Goal: Task Accomplishment & Management: Use online tool/utility

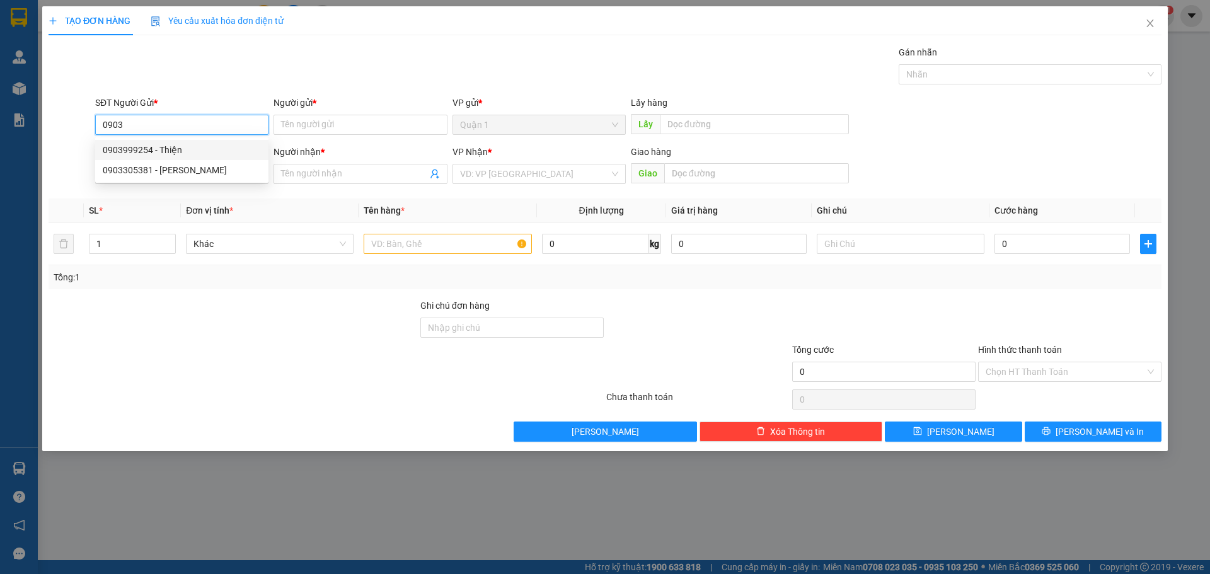
click at [226, 152] on div "0903999254 - Thiện" at bounding box center [182, 150] width 158 height 14
type input "0903999254"
type input "Thiện"
type input "0913953216"
type input "Quang"
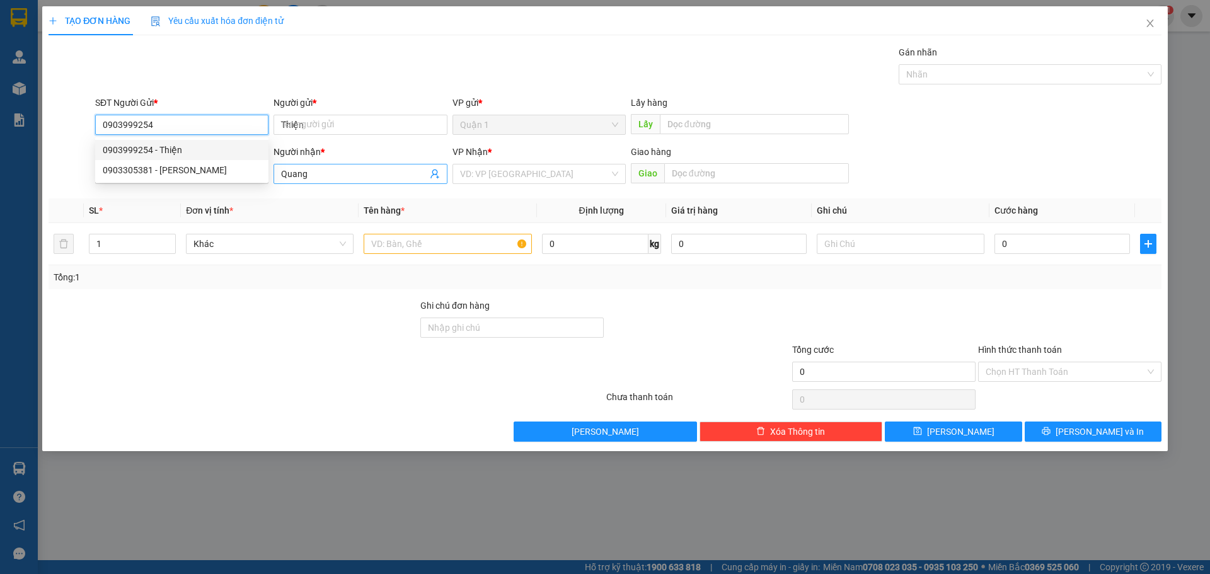
type input "40.000"
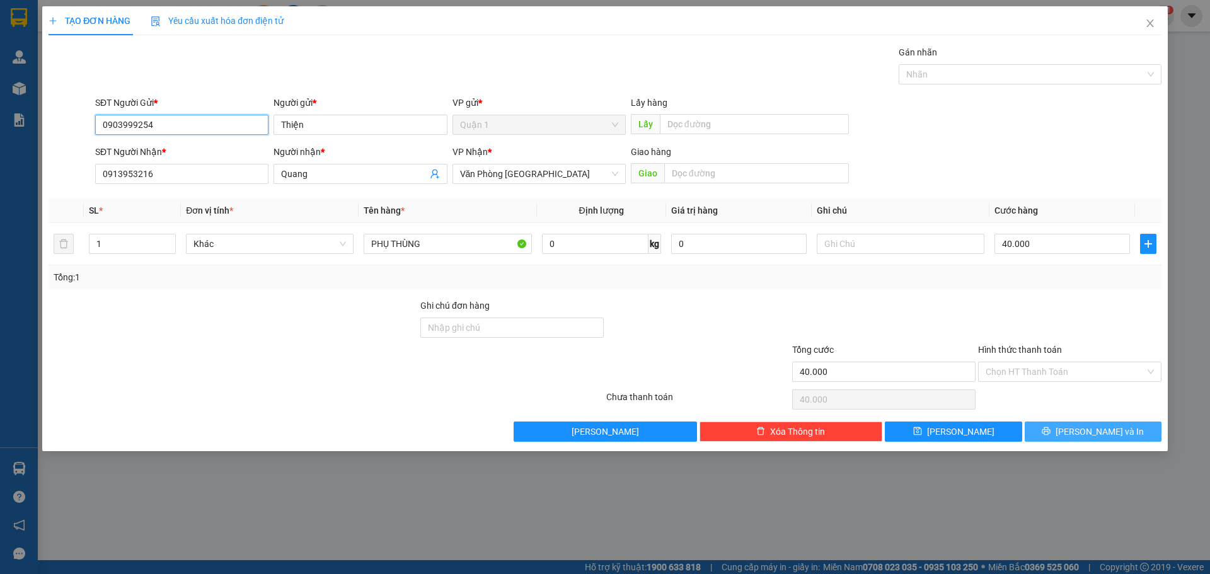
type input "0903999254"
click at [1050, 435] on icon "printer" at bounding box center [1045, 430] width 9 height 9
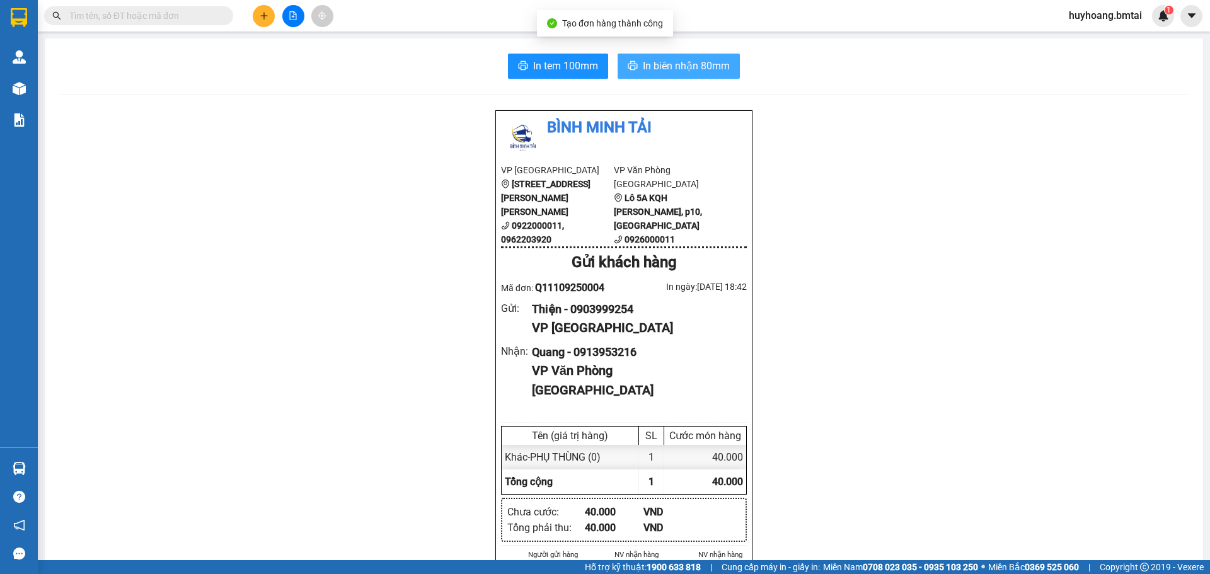
click at [677, 76] on button "In biên nhận 80mm" at bounding box center [678, 66] width 122 height 25
click at [680, 60] on span "In biên nhận 80mm" at bounding box center [686, 66] width 87 height 16
